Goal: Task Accomplishment & Management: Manage account settings

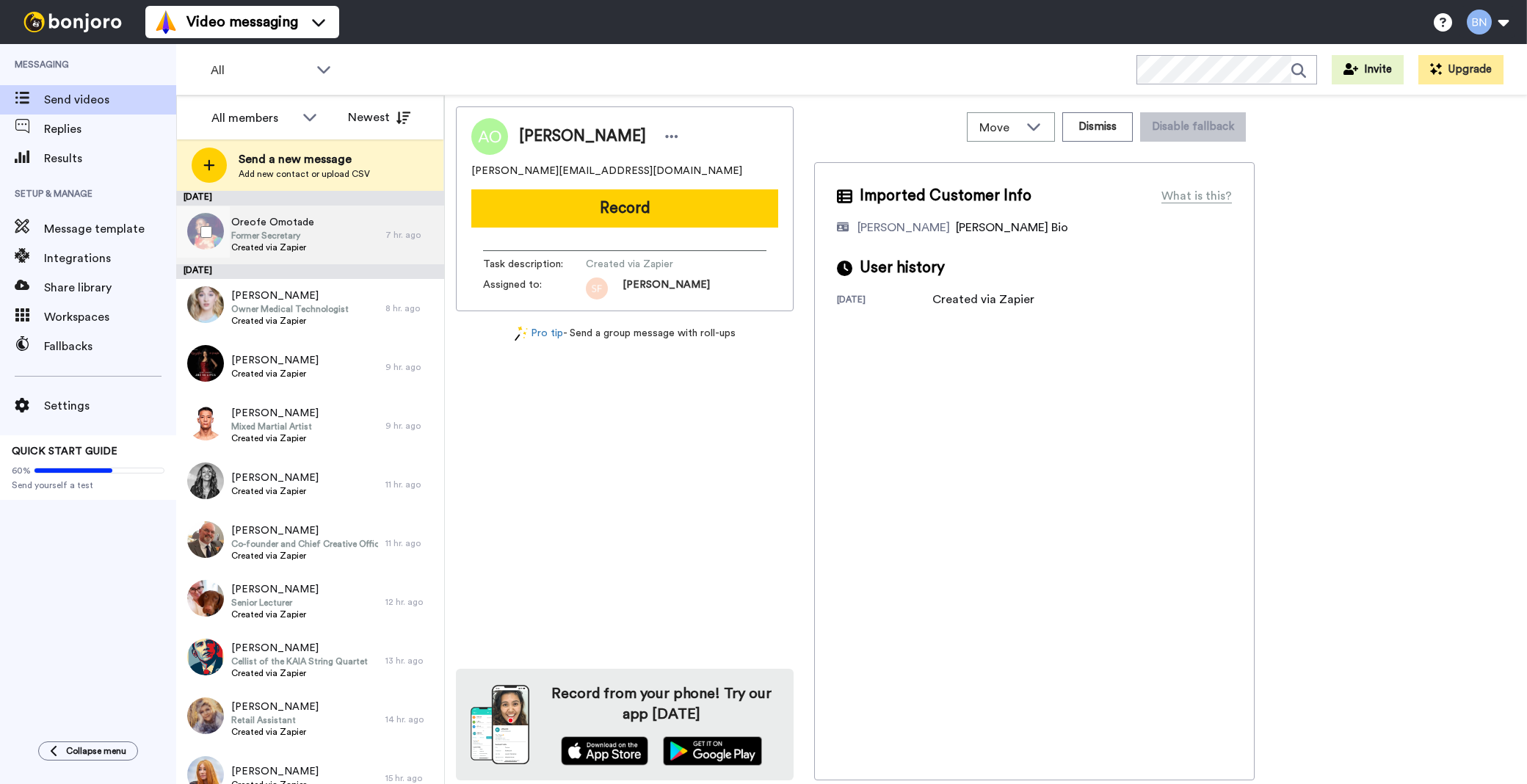
click at [331, 237] on div "[PERSON_NAME] Former Secretary Created via Zapier" at bounding box center [280, 235] width 210 height 59
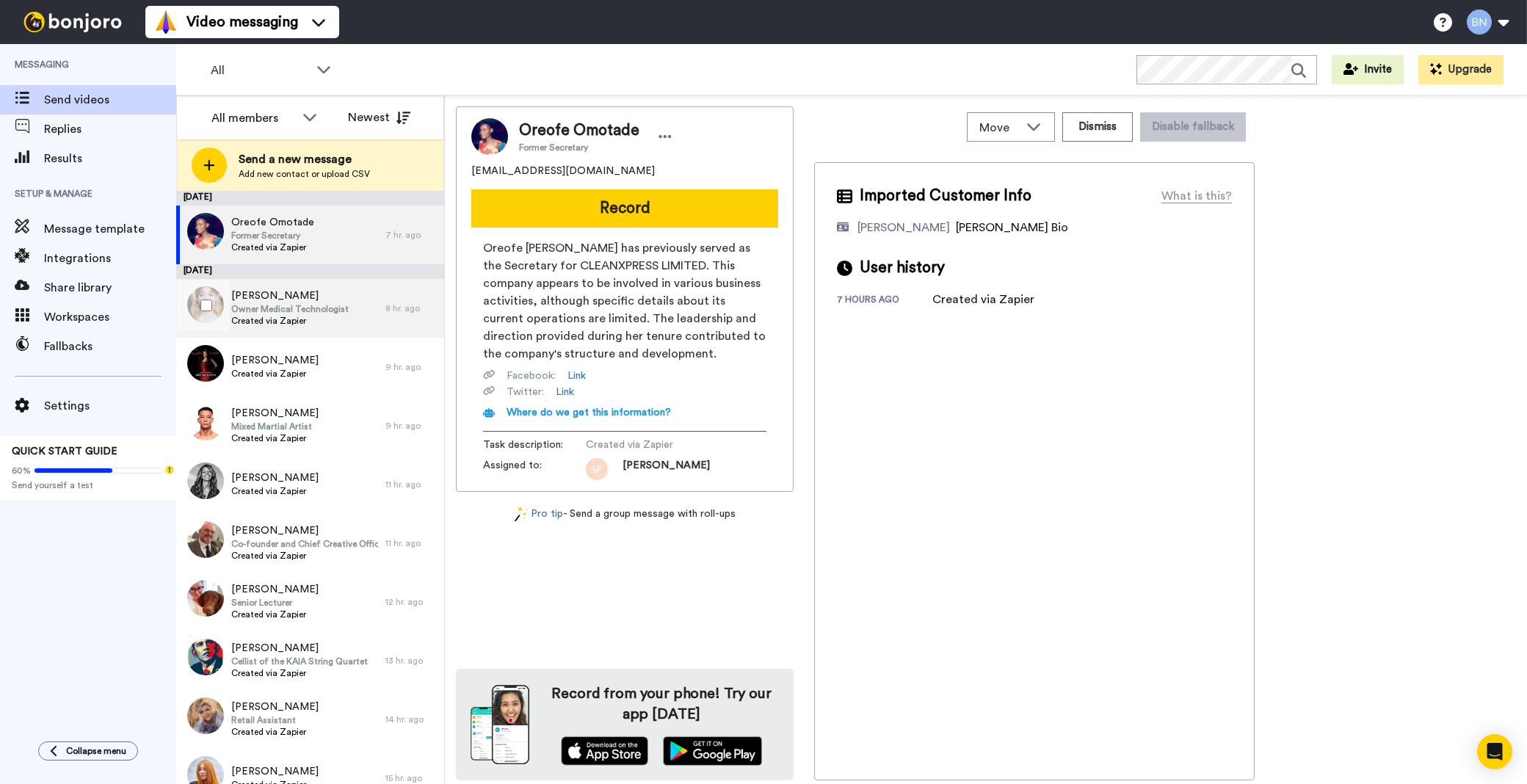
click at [326, 309] on span "Owner Medical Technologist" at bounding box center [290, 309] width 117 height 11
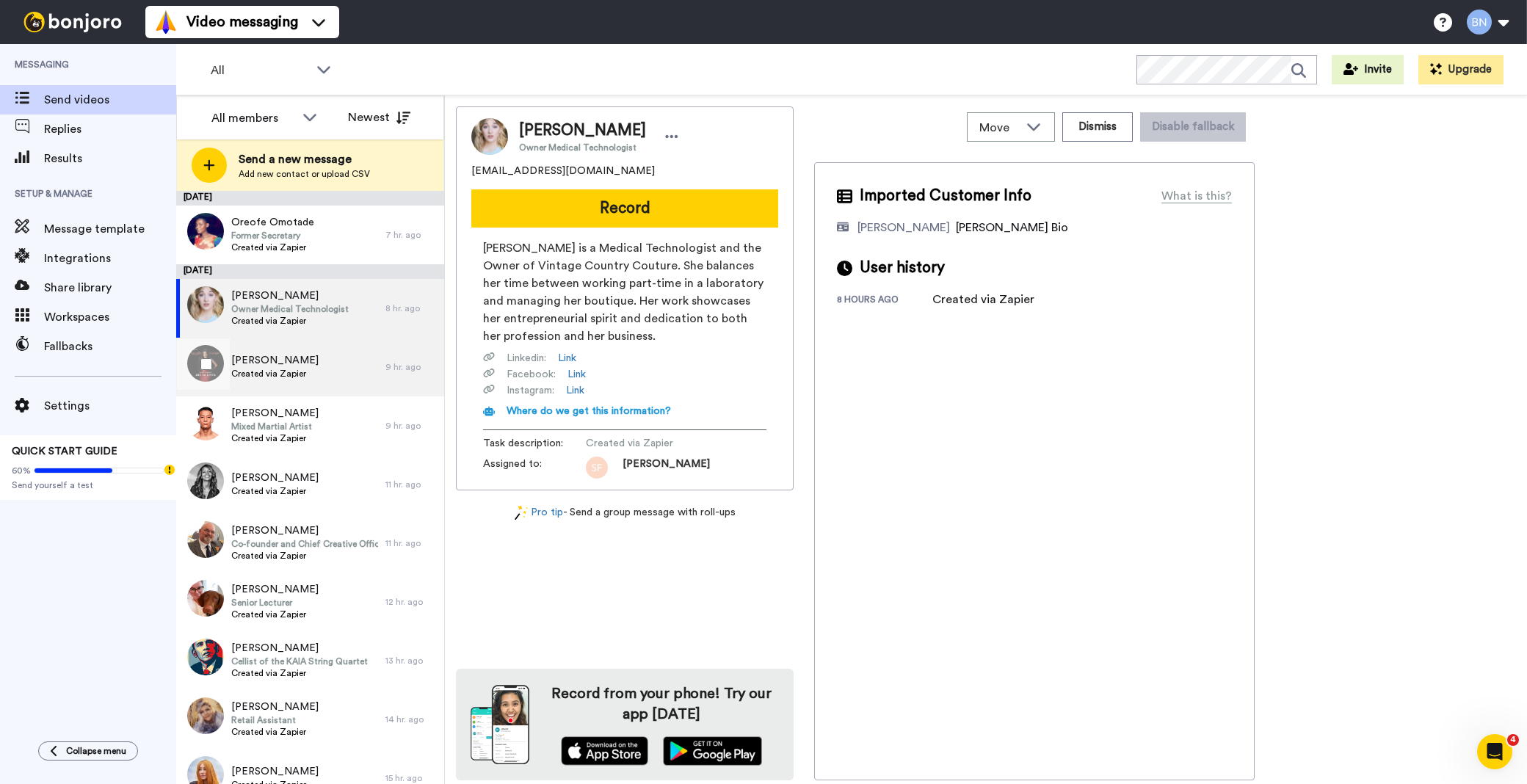
click at [294, 377] on span "Created via Zapier" at bounding box center [274, 373] width 88 height 11
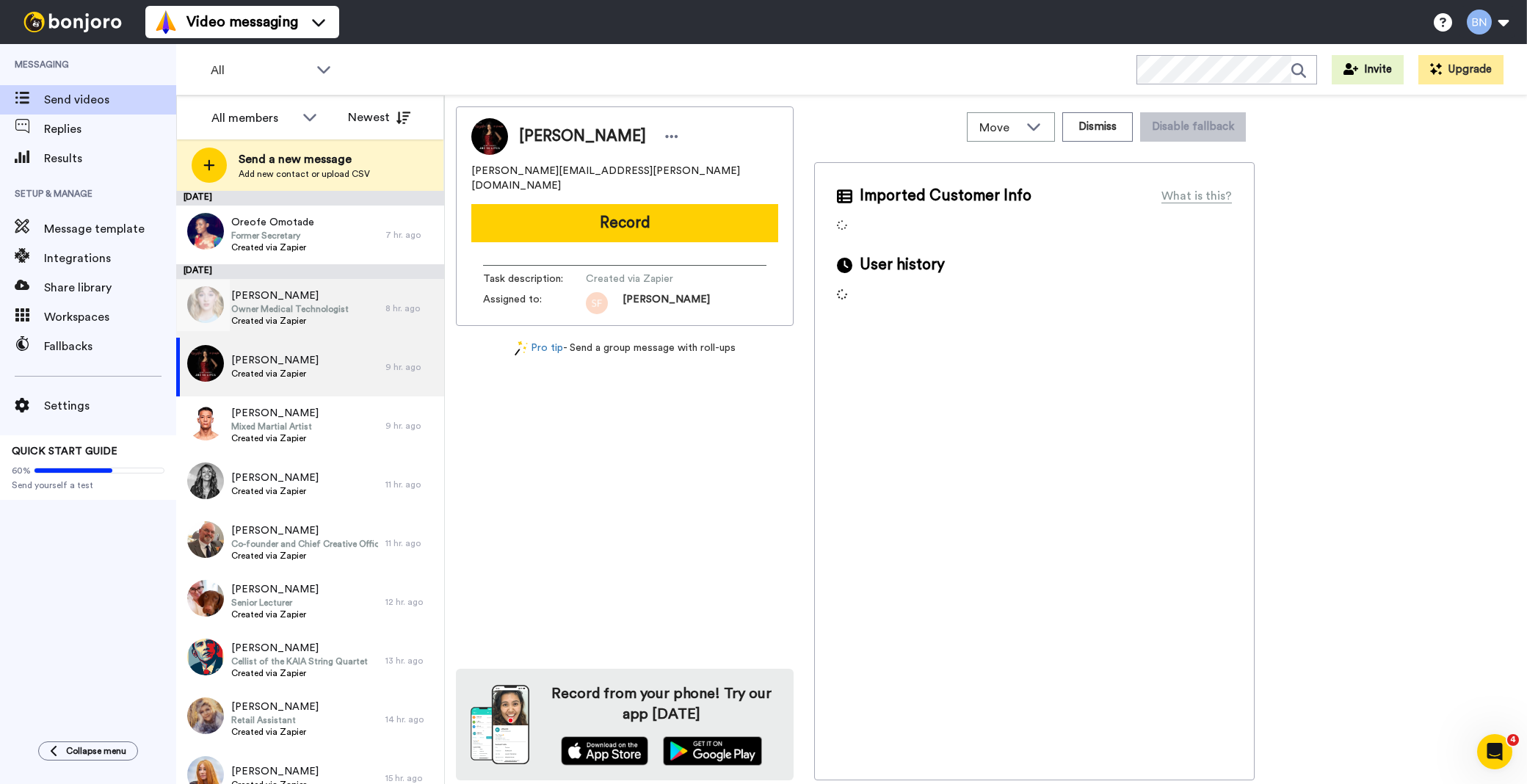
click at [303, 316] on span "Created via Zapier" at bounding box center [290, 320] width 117 height 11
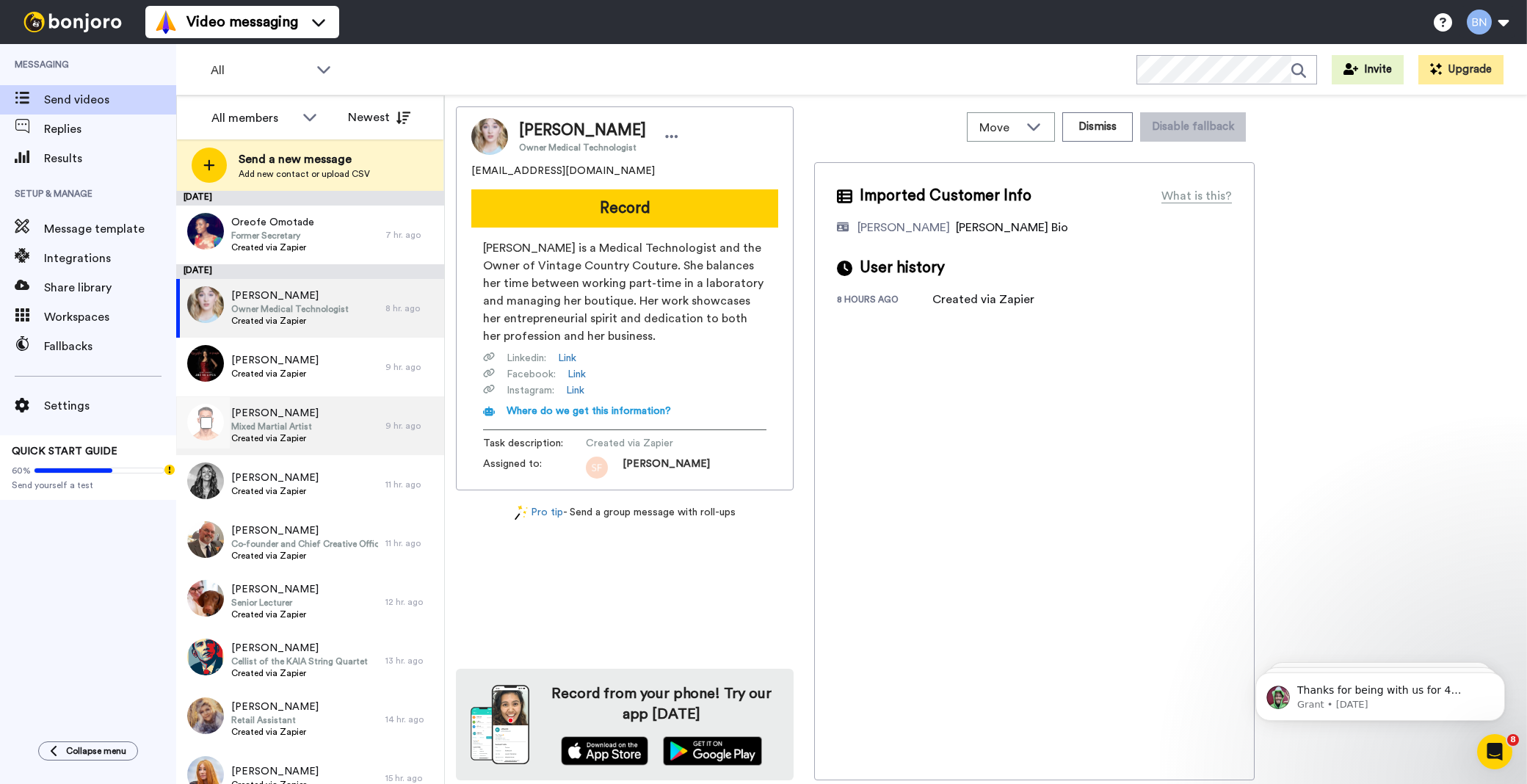
click at [361, 437] on div "[PERSON_NAME] Mixed Martial Artist Created via Zapier" at bounding box center [280, 425] width 210 height 59
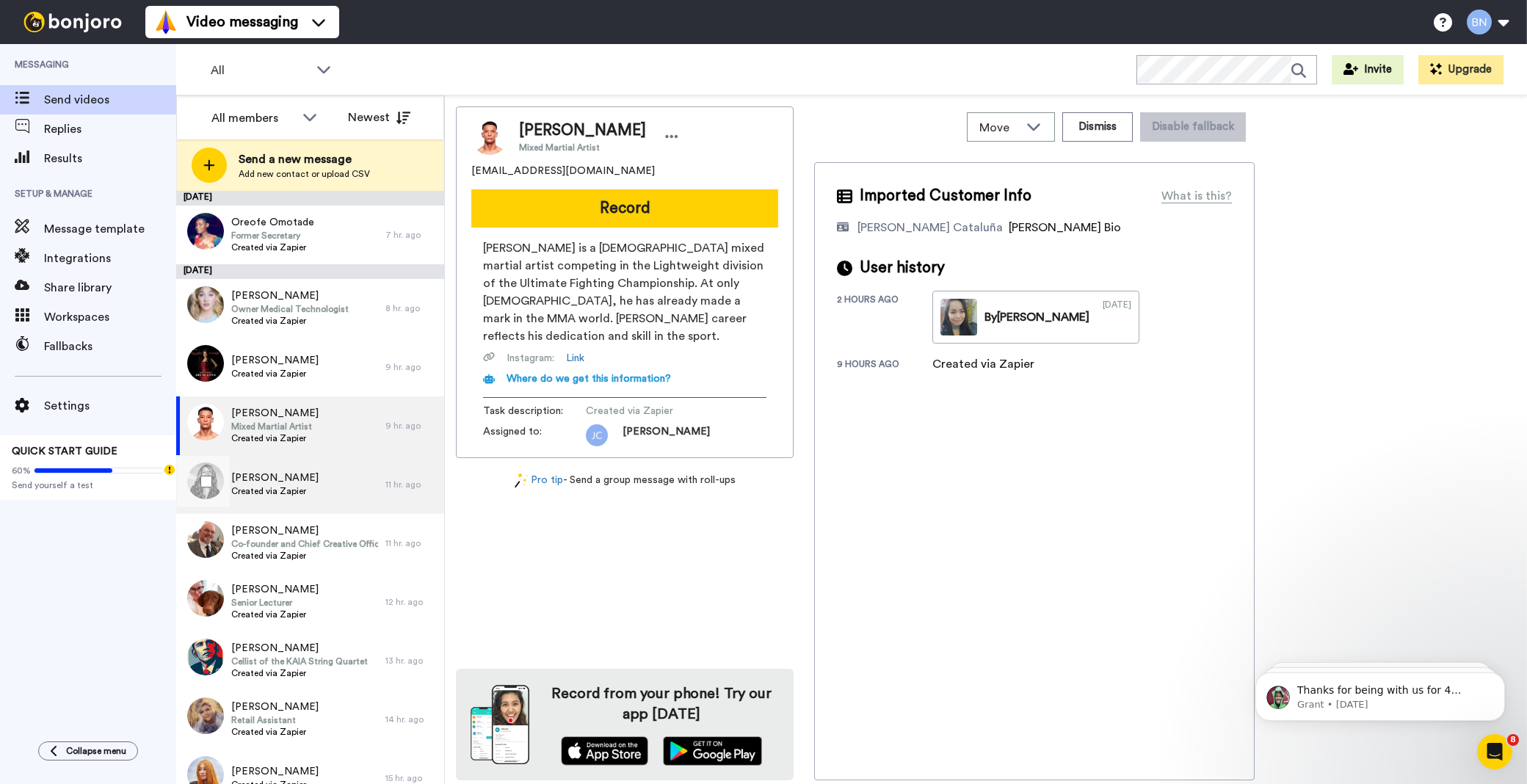
click at [334, 488] on div "[PERSON_NAME] Created via Zapier" at bounding box center [280, 484] width 210 height 59
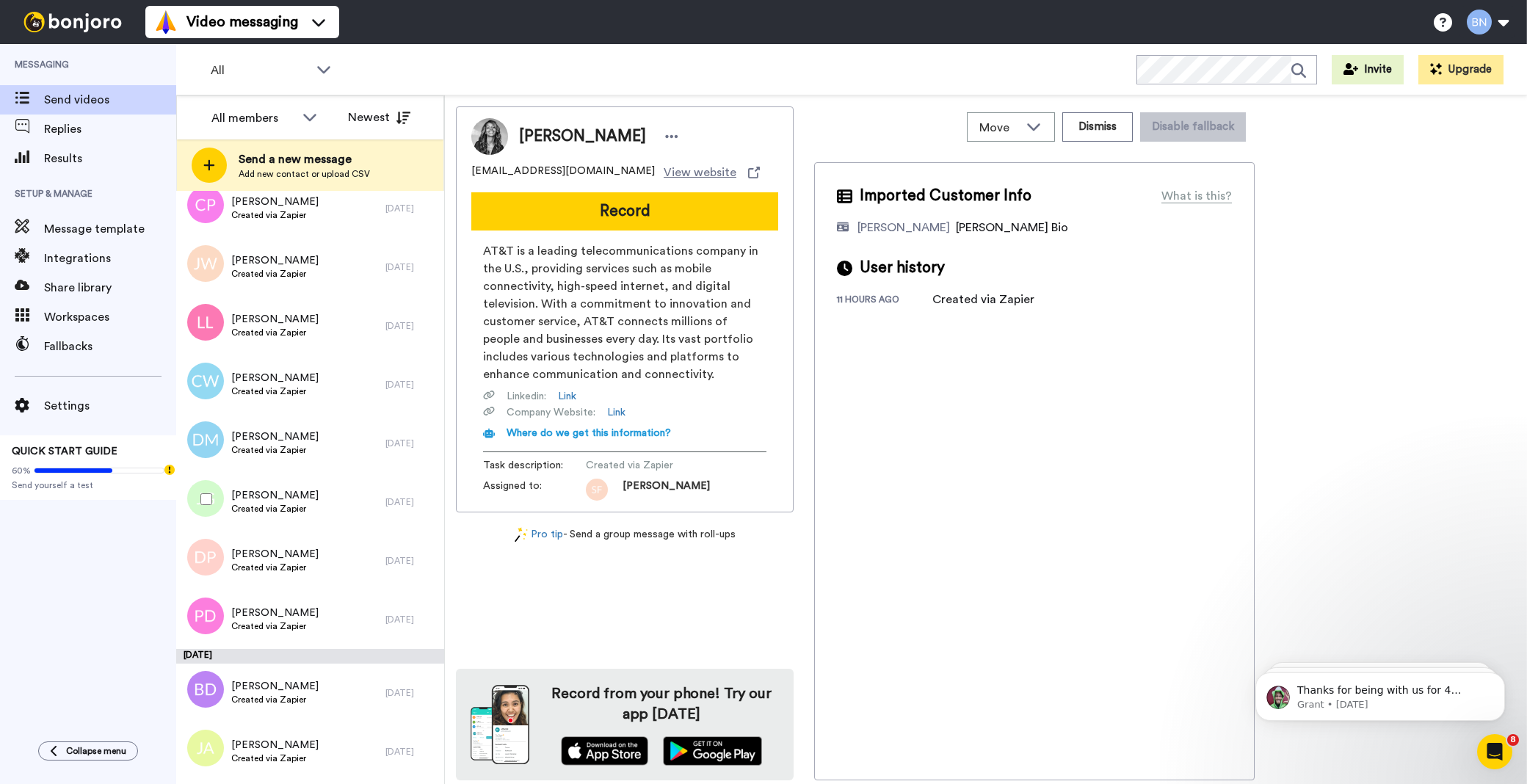
scroll to position [3972, 0]
